Goal: Find specific page/section: Find specific page/section

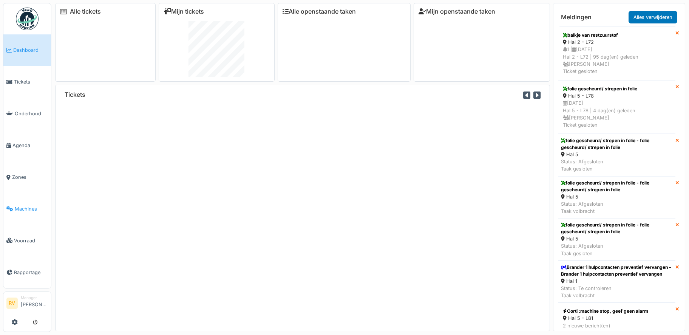
click at [23, 206] on span "Machines" at bounding box center [31, 208] width 33 height 7
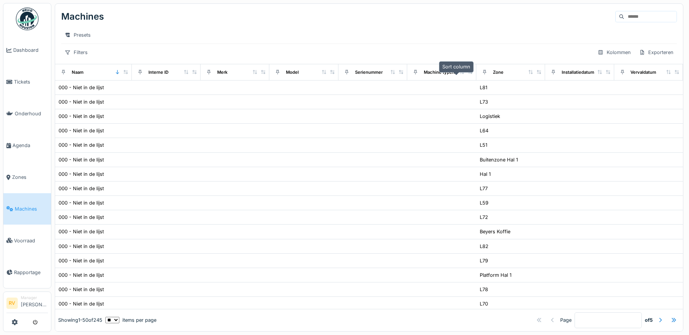
click at [460, 74] on icon at bounding box center [462, 72] width 4 height 4
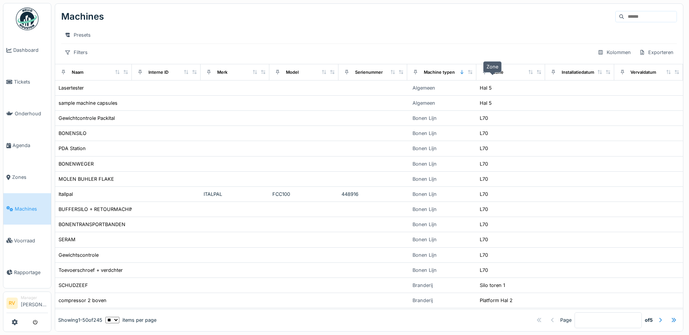
click at [493, 76] on div "Zone" at bounding box center [498, 72] width 11 height 6
click at [508, 77] on div "Zone" at bounding box center [510, 71] width 62 height 9
click at [529, 74] on icon at bounding box center [531, 72] width 4 height 4
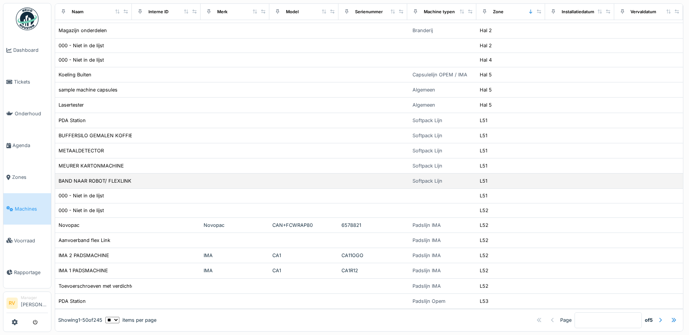
scroll to position [6, 0]
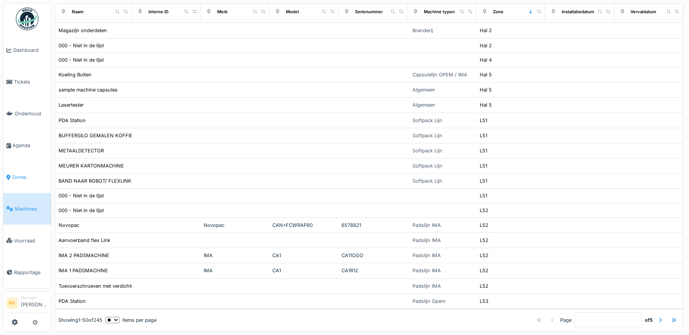
click at [20, 175] on span "Zones" at bounding box center [30, 176] width 36 height 7
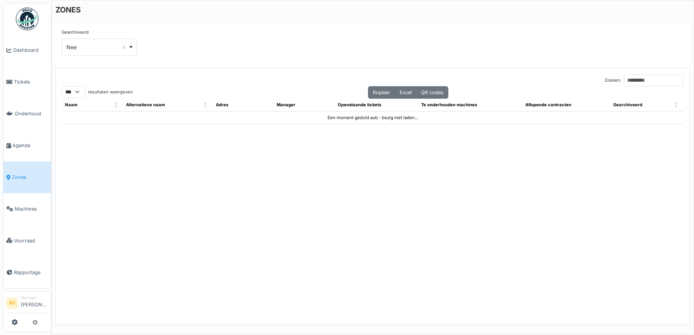
select select "***"
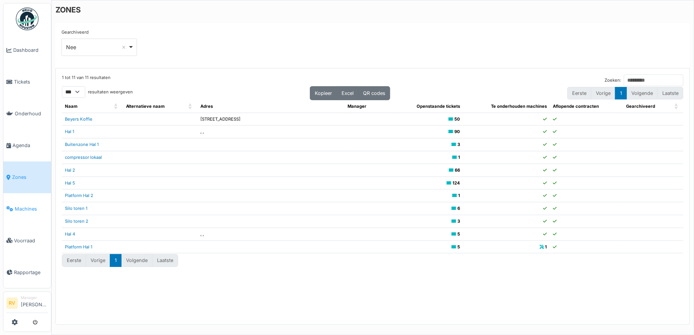
click at [25, 205] on span "Machines" at bounding box center [31, 208] width 33 height 7
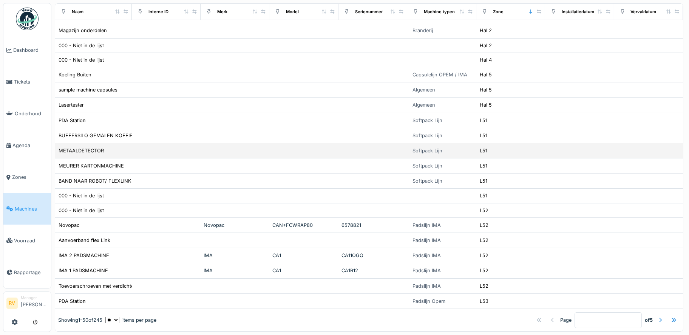
scroll to position [6, 0]
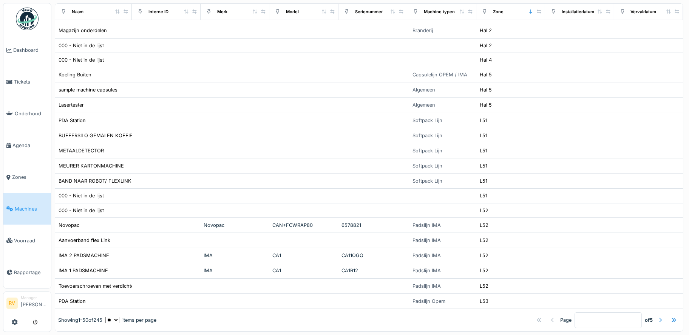
click at [657, 316] on div at bounding box center [660, 319] width 6 height 7
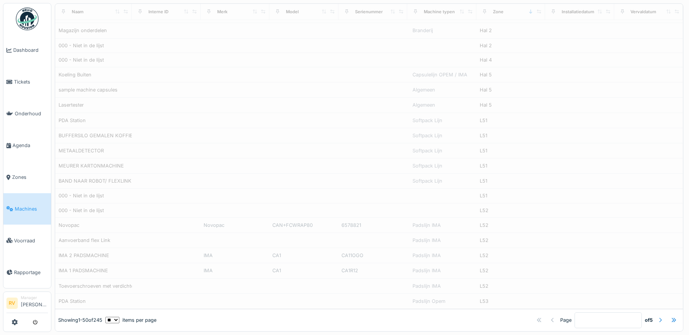
type input "*"
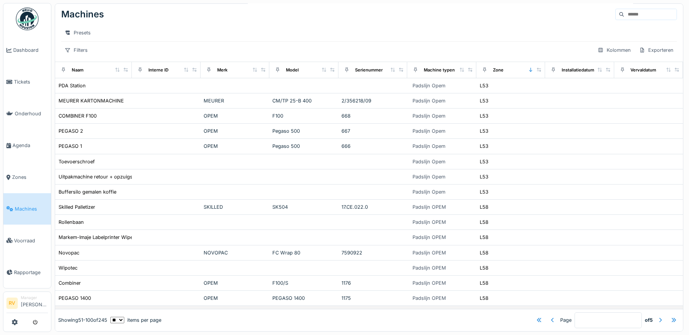
scroll to position [0, 0]
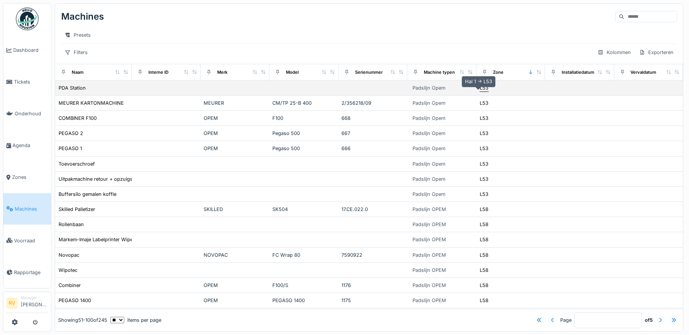
click at [480, 91] on div "L53" at bounding box center [484, 87] width 9 height 7
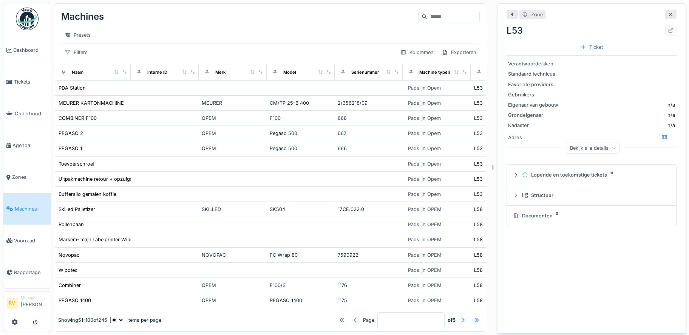
click at [665, 15] on div at bounding box center [670, 14] width 11 height 9
